Goal: Navigation & Orientation: Find specific page/section

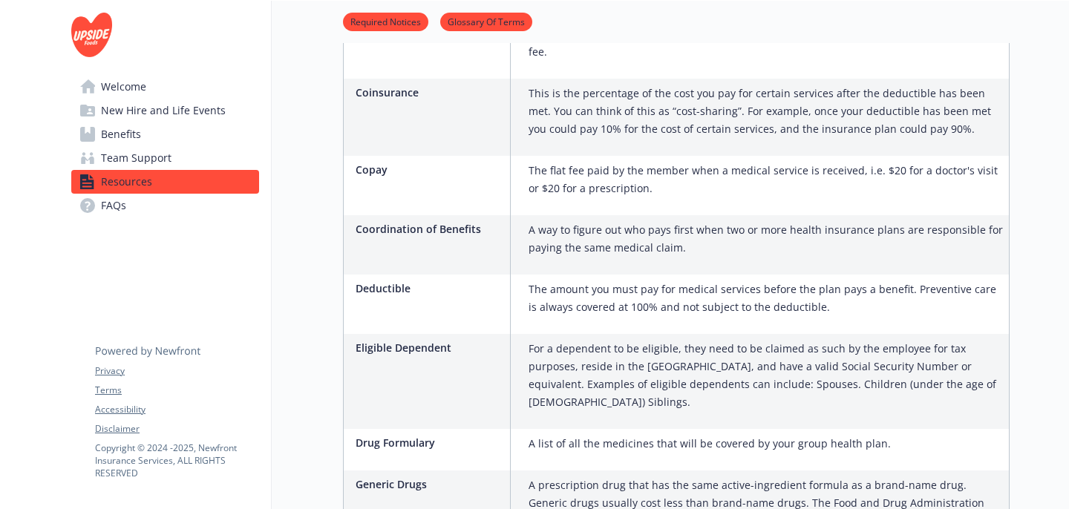
scroll to position [1574, 0]
